Goal: Information Seeking & Learning: Learn about a topic

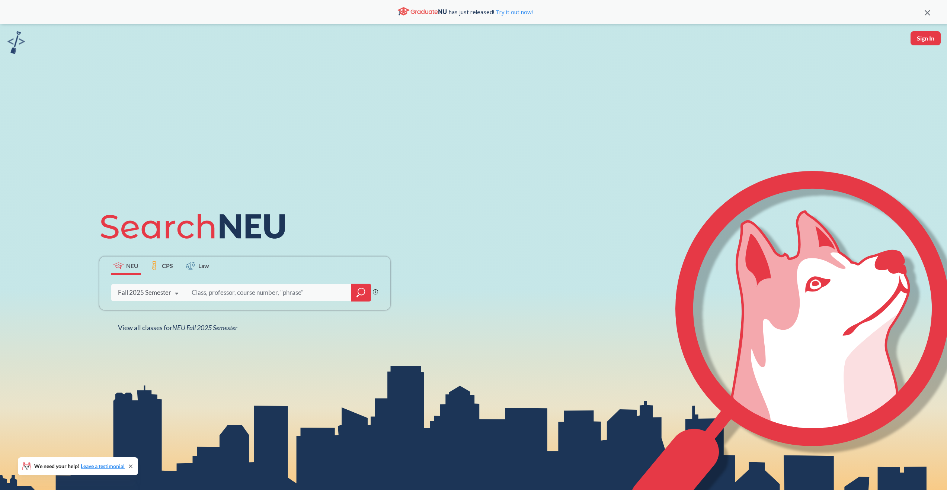
click at [172, 293] on icon at bounding box center [177, 294] width 14 height 21
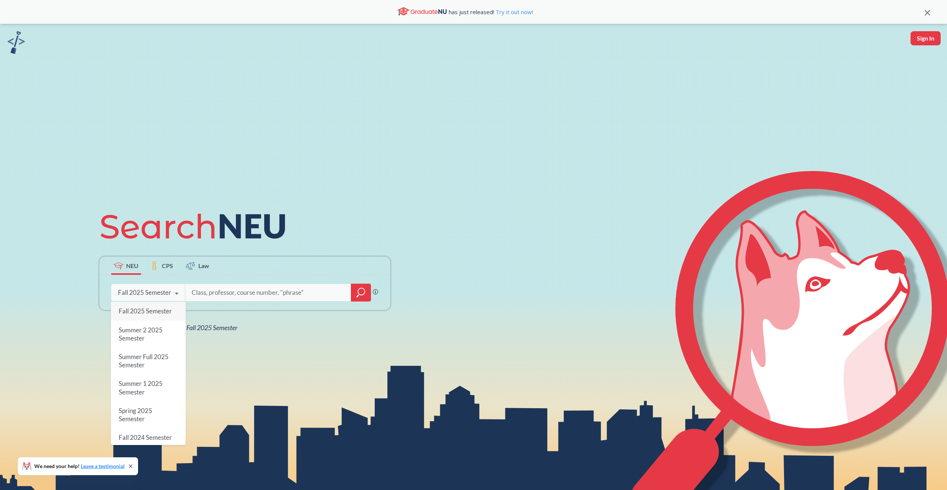
click at [159, 311] on span "Fall 2025 Semester" at bounding box center [144, 311] width 53 height 8
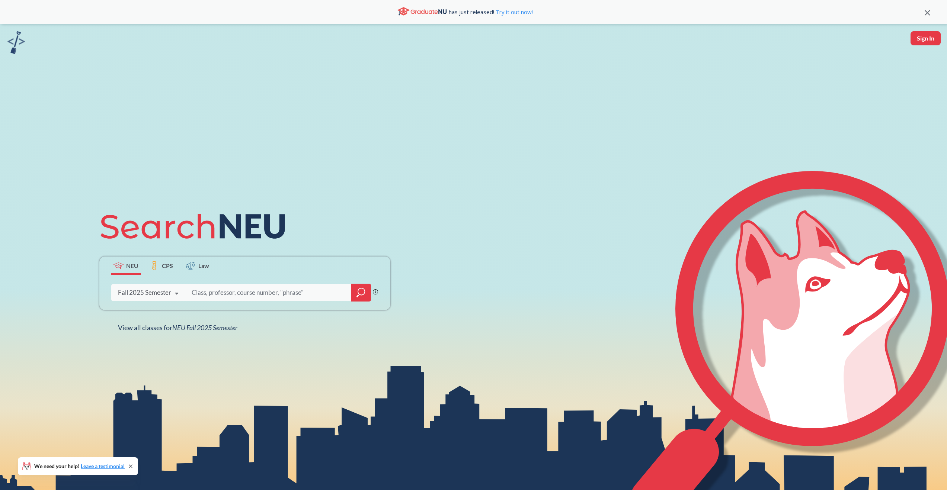
click at [237, 292] on input "search" at bounding box center [268, 293] width 155 height 16
type input "math"
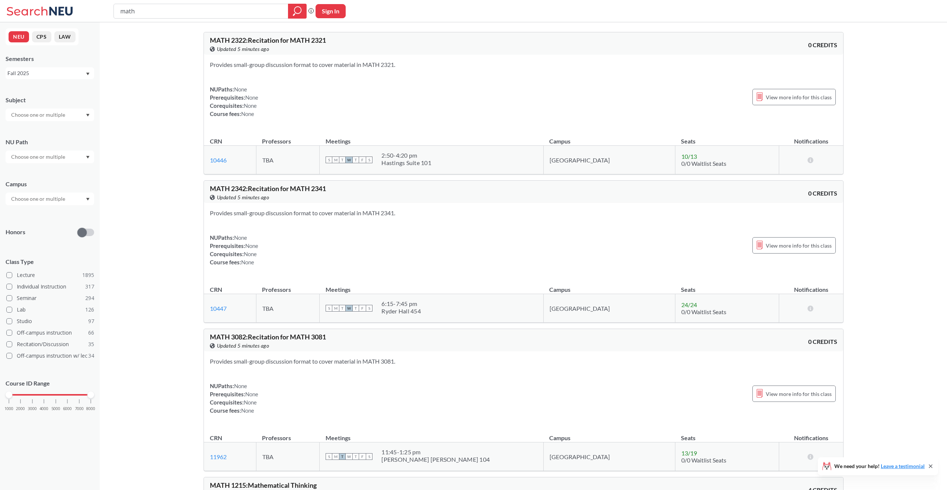
click at [808, 156] on td "There are still seats remaining for this section" at bounding box center [811, 160] width 64 height 29
click at [810, 160] on icon at bounding box center [810, 160] width 7 height 6
click at [811, 161] on icon at bounding box center [810, 160] width 7 height 6
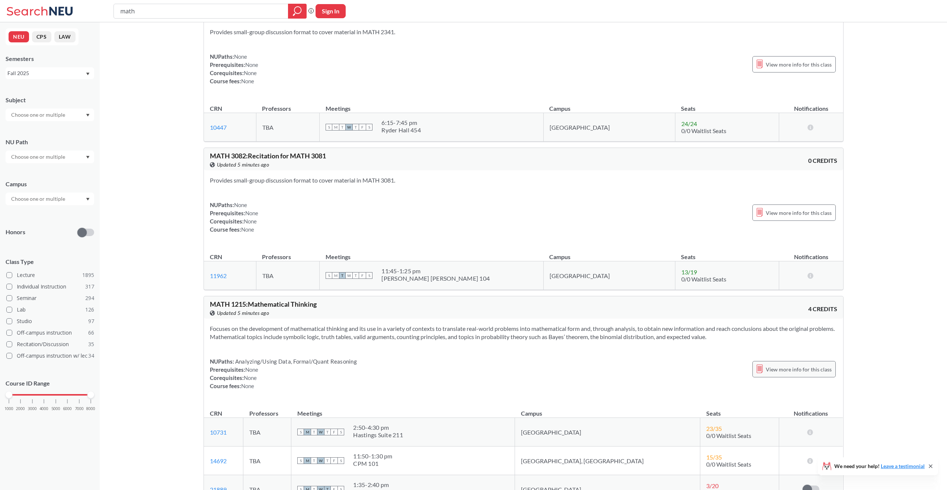
scroll to position [529, 0]
